Goal: Information Seeking & Learning: Learn about a topic

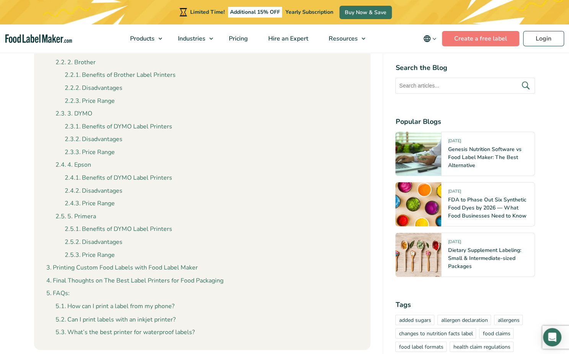
scroll to position [535, 0]
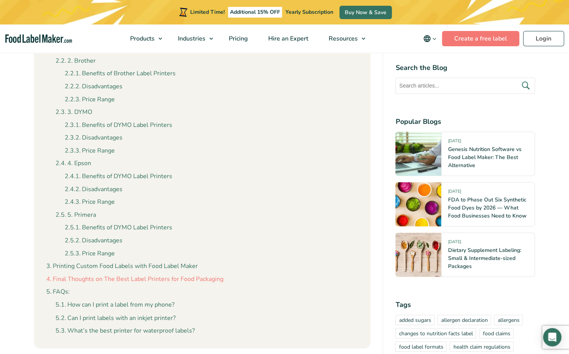
click at [107, 275] on link "Final Thoughts on The Best Label Printers for Food Packaging" at bounding box center [134, 280] width 177 height 10
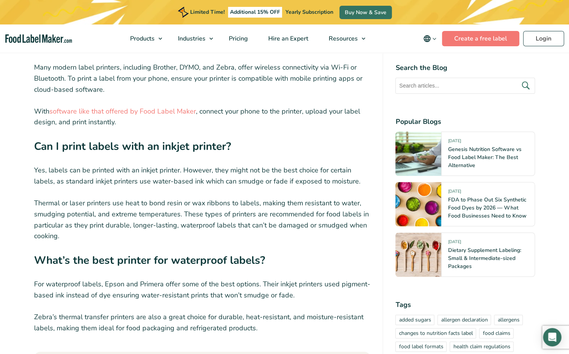
scroll to position [3740, 0]
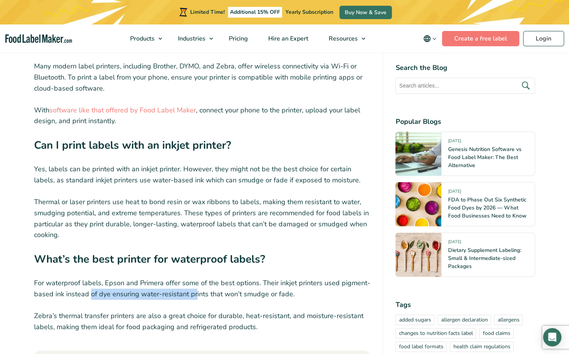
drag, startPoint x: 89, startPoint y: 254, endPoint x: 195, endPoint y: 257, distance: 105.2
click at [195, 278] on p "For waterproof labels, Epson and Primera offer some of the best options. Their …" at bounding box center [202, 289] width 337 height 22
click at [270, 311] on p "Zebra’s thermal transfer printers are also a great choice for durable, heat-res…" at bounding box center [202, 322] width 337 height 22
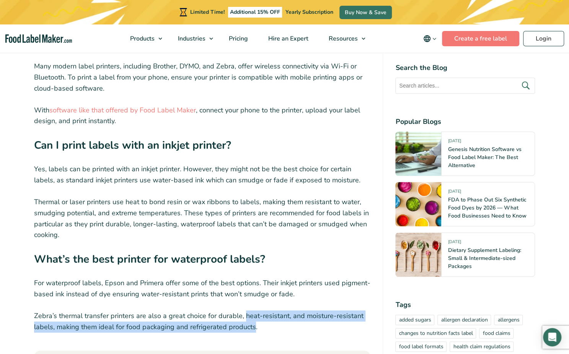
drag, startPoint x: 243, startPoint y: 277, endPoint x: 252, endPoint y: 289, distance: 14.5
click at [252, 311] on p "Zebra’s thermal transfer printers are also a great choice for durable, heat-res…" at bounding box center [202, 322] width 337 height 22
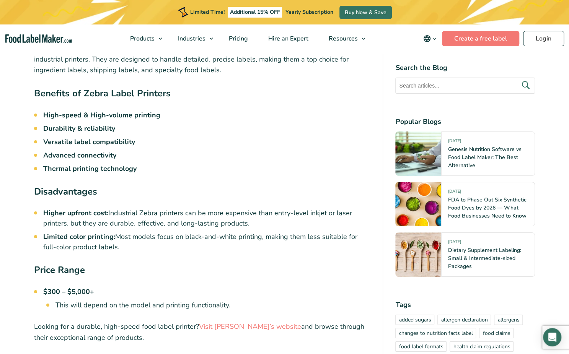
scroll to position [1411, 0]
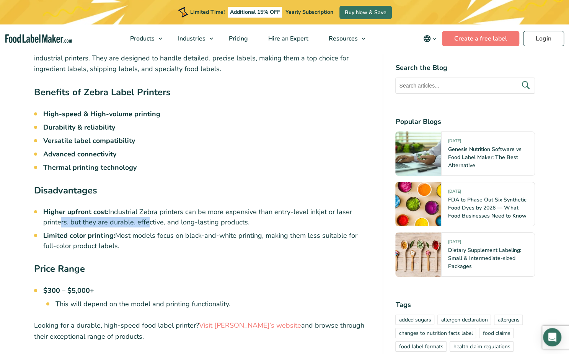
drag, startPoint x: 59, startPoint y: 222, endPoint x: 145, endPoint y: 225, distance: 85.7
click at [145, 225] on li "Higher upfront cost: Industrial Zebra printers can be more expensive than entry…" at bounding box center [206, 217] width 327 height 21
drag, startPoint x: 96, startPoint y: 234, endPoint x: 116, endPoint y: 235, distance: 19.9
click at [116, 235] on li "Limited color printing: Most models focus on black-and-white printing, making t…" at bounding box center [206, 241] width 327 height 21
click at [122, 249] on li "Limited color printing: Most models focus on black-and-white printing, making t…" at bounding box center [206, 241] width 327 height 21
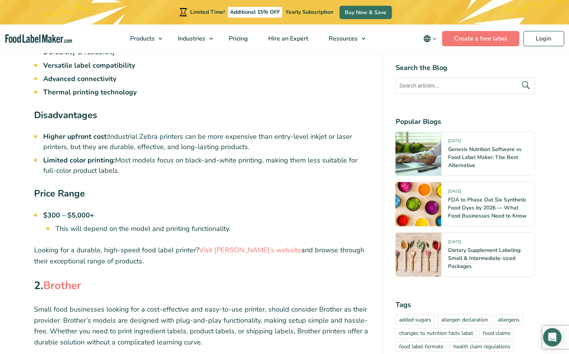
scroll to position [1487, 0]
